Goal: Task Accomplishment & Management: Use online tool/utility

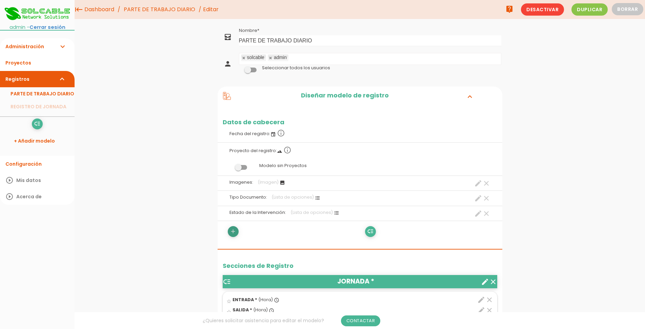
click at [233, 232] on icon "add" at bounding box center [233, 231] width 6 height 11
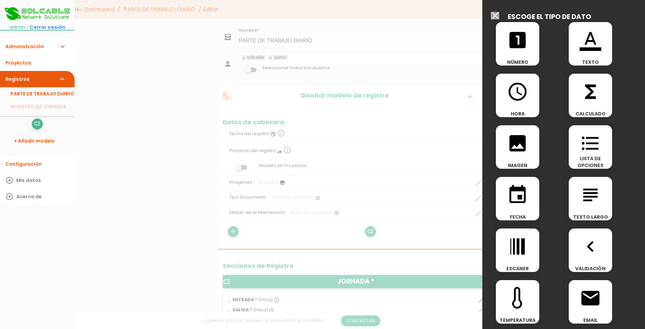
click at [589, 51] on icon "format_color_text" at bounding box center [591, 40] width 22 height 22
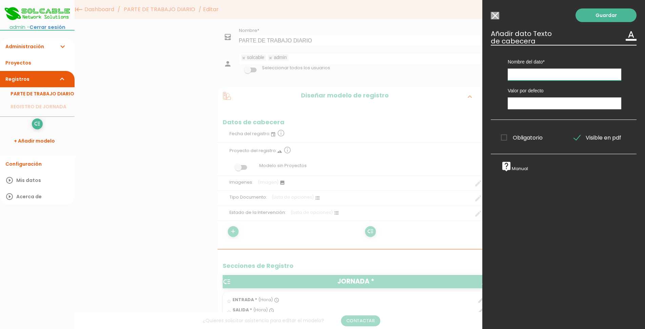
click at [559, 77] on input "text" at bounding box center [565, 74] width 114 height 12
type input "a"
type input "[PERSON_NAME]"
click at [544, 107] on input "text" at bounding box center [565, 103] width 114 height 12
click at [597, 16] on link "Guardar" at bounding box center [606, 15] width 61 height 14
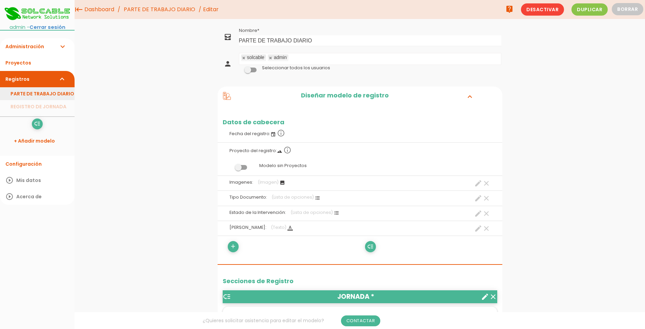
click at [39, 93] on link "PARTE DE TRABAJO DIARIO" at bounding box center [37, 93] width 75 height 13
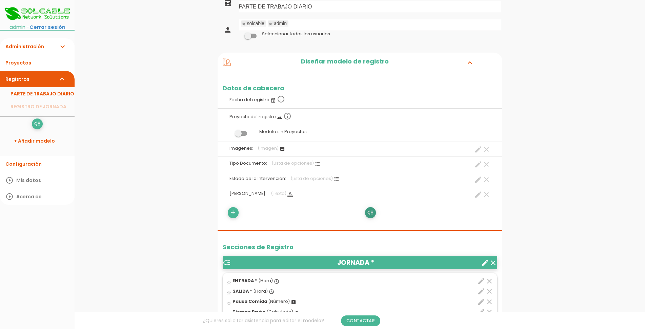
click at [372, 211] on icon "low_priority" at bounding box center [370, 212] width 6 height 11
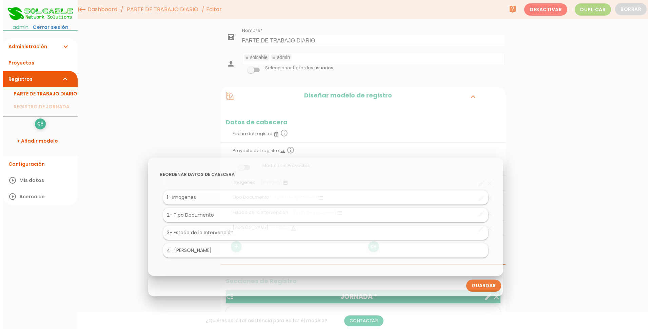
scroll to position [0, 0]
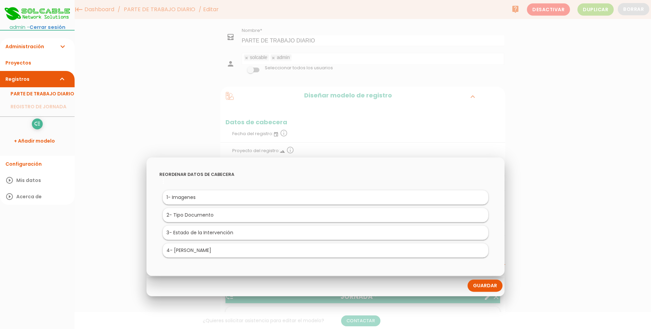
click at [484, 282] on link "Guardar" at bounding box center [485, 285] width 35 height 12
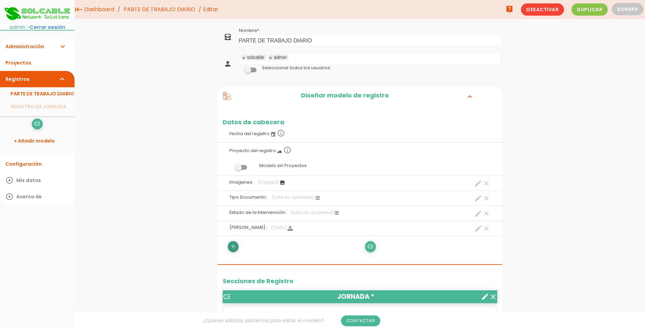
click at [231, 249] on icon "add" at bounding box center [233, 246] width 6 height 11
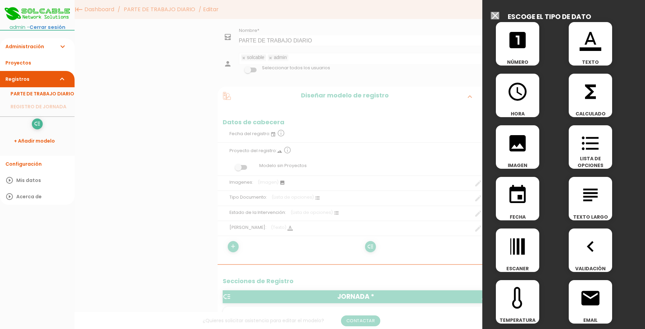
click at [586, 53] on div "format_color_text TEXTO" at bounding box center [590, 43] width 43 height 43
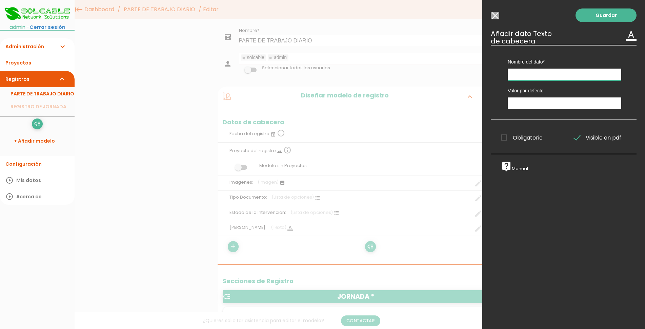
click at [559, 77] on input "text" at bounding box center [565, 74] width 114 height 12
type input "p"
type input "Pedido/Presupuesto Nº"
click at [607, 14] on link "Guardar" at bounding box center [606, 15] width 61 height 14
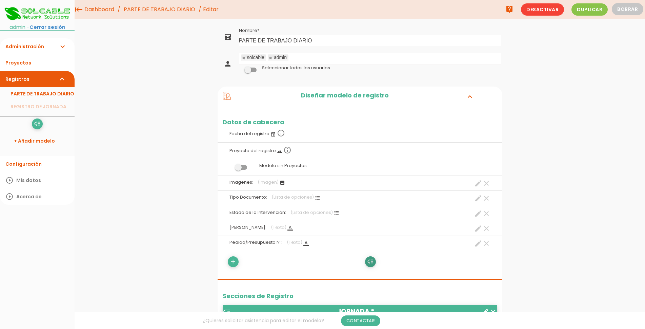
click at [372, 262] on icon "low_priority" at bounding box center [370, 261] width 6 height 11
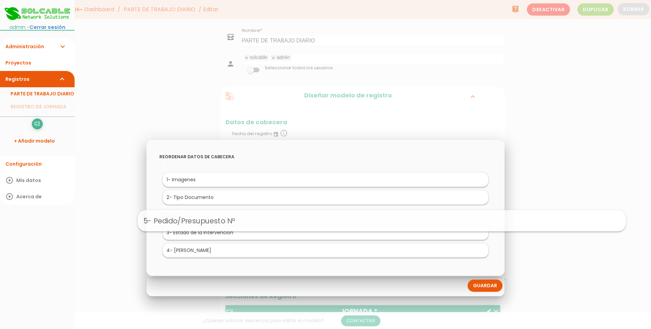
drag, startPoint x: 243, startPoint y: 252, endPoint x: 299, endPoint y: 222, distance: 63.7
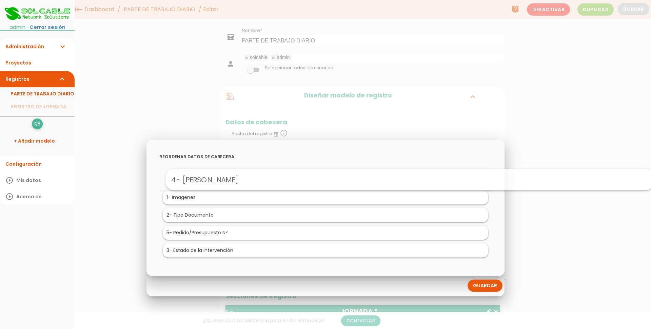
drag, startPoint x: 225, startPoint y: 248, endPoint x: 309, endPoint y: 177, distance: 110.0
click at [486, 286] on link "Guardar" at bounding box center [485, 285] width 35 height 12
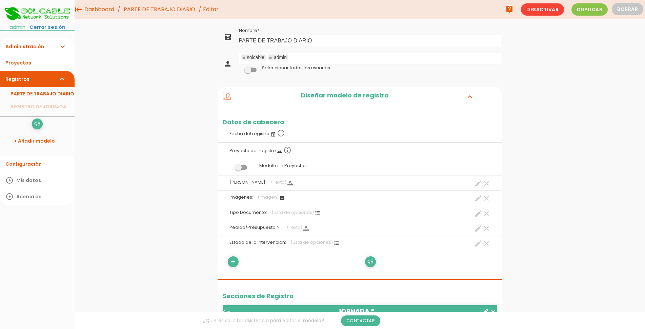
drag, startPoint x: 265, startPoint y: 197, endPoint x: 286, endPoint y: 213, distance: 26.6
click at [286, 125] on ul "Fecha del registro: event info_outline Proyecto del registro: landscape info_ou…" at bounding box center [360, 125] width 285 height 0
click at [370, 262] on icon "low_priority" at bounding box center [370, 261] width 6 height 11
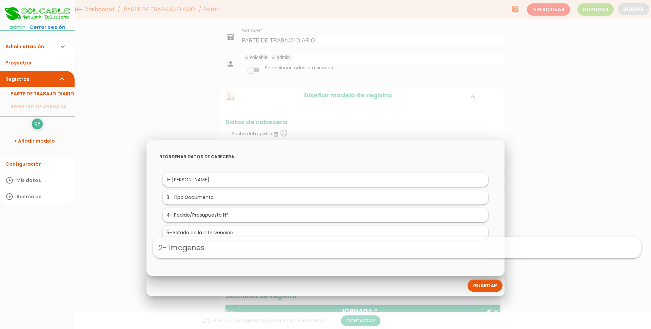
drag, startPoint x: 248, startPoint y: 200, endPoint x: 319, endPoint y: 251, distance: 87.9
click at [494, 287] on link "Guardar" at bounding box center [485, 285] width 35 height 12
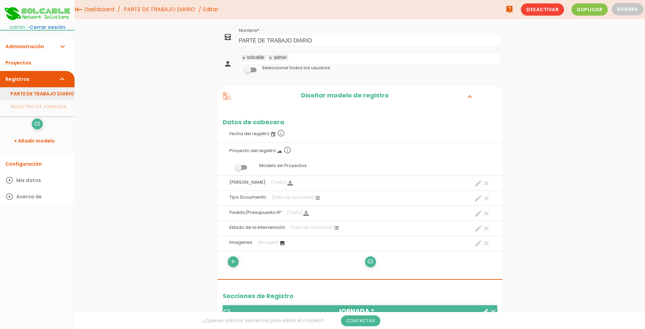
click at [40, 97] on link "PARTE DE TRABAJO DIARIO" at bounding box center [37, 93] width 75 height 13
